Goal: Complete application form

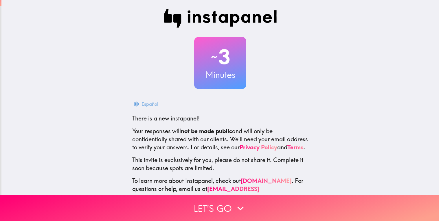
scroll to position [18, 0]
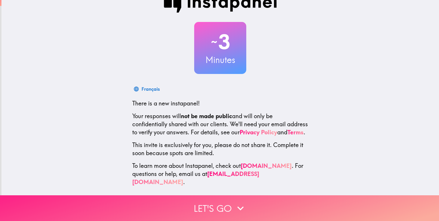
click at [283, 208] on button "Let's go" at bounding box center [219, 209] width 439 height 26
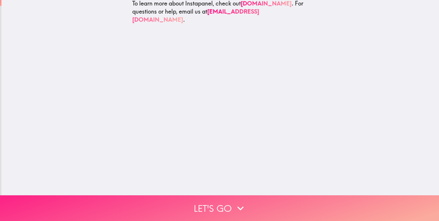
scroll to position [0, 0]
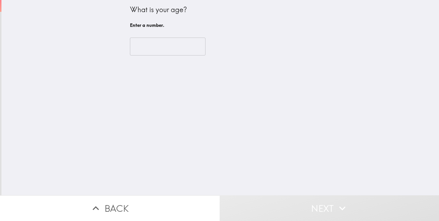
click at [195, 46] on input "number" at bounding box center [168, 47] width 76 height 18
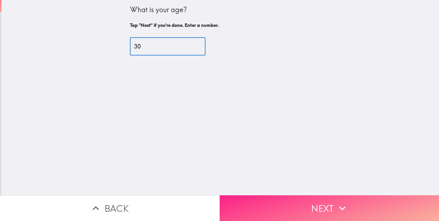
type input "30"
click at [361, 206] on button "Next" at bounding box center [330, 209] width 220 height 26
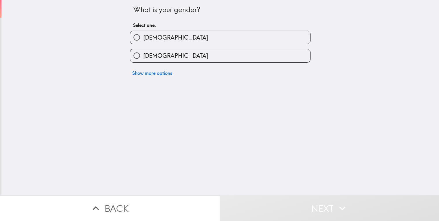
click at [278, 42] on label "[DEMOGRAPHIC_DATA]" at bounding box center [220, 37] width 180 height 13
click at [143, 42] on input "[DEMOGRAPHIC_DATA]" at bounding box center [136, 37] width 13 height 13
radio input "true"
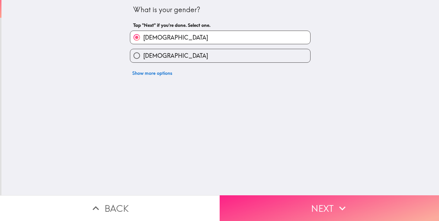
click at [350, 201] on button "Next" at bounding box center [330, 209] width 220 height 26
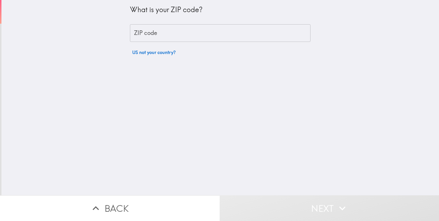
click at [276, 32] on input "ZIP code" at bounding box center [220, 33] width 181 height 18
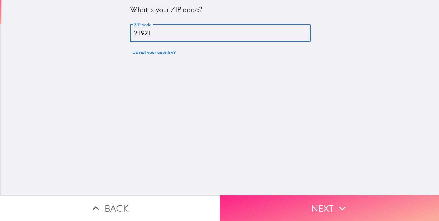
type input "21921"
click at [351, 198] on button "Next" at bounding box center [330, 209] width 220 height 26
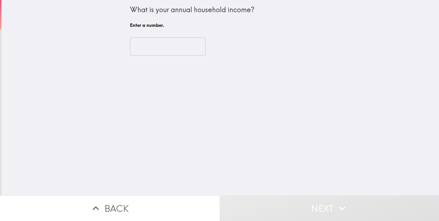
click at [186, 47] on input "number" at bounding box center [168, 47] width 76 height 18
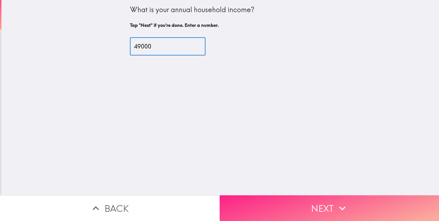
type input "49000"
click at [295, 208] on button "Next" at bounding box center [330, 209] width 220 height 26
